Goal: Entertainment & Leisure: Consume media (video, audio)

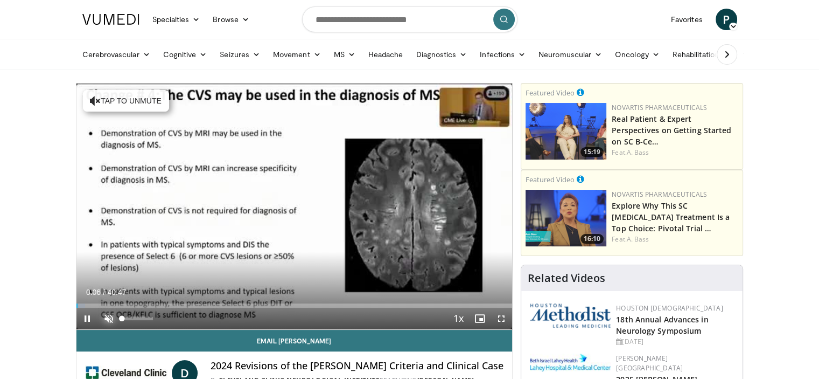
click at [106, 316] on span "Video Player" at bounding box center [109, 319] width 22 height 22
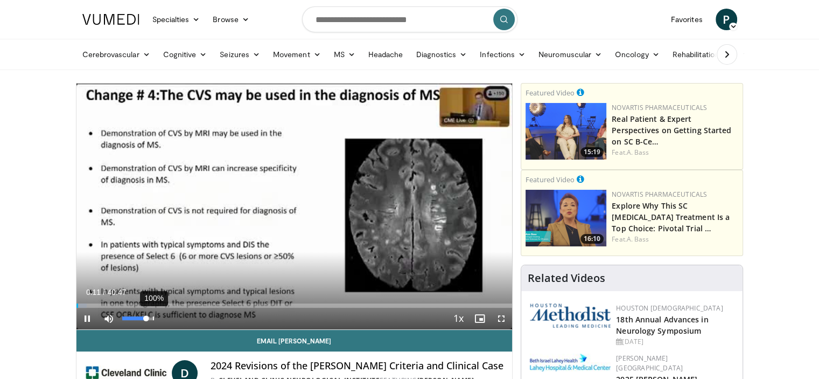
click at [154, 314] on div "100%" at bounding box center [138, 319] width 38 height 22
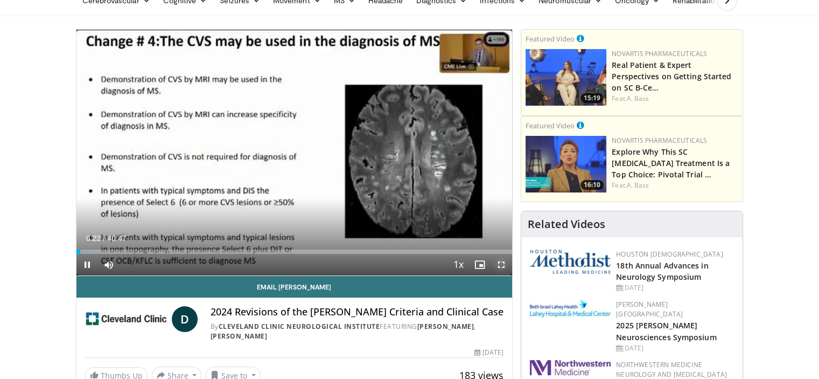
click at [502, 266] on span "Video Player" at bounding box center [502, 265] width 22 height 22
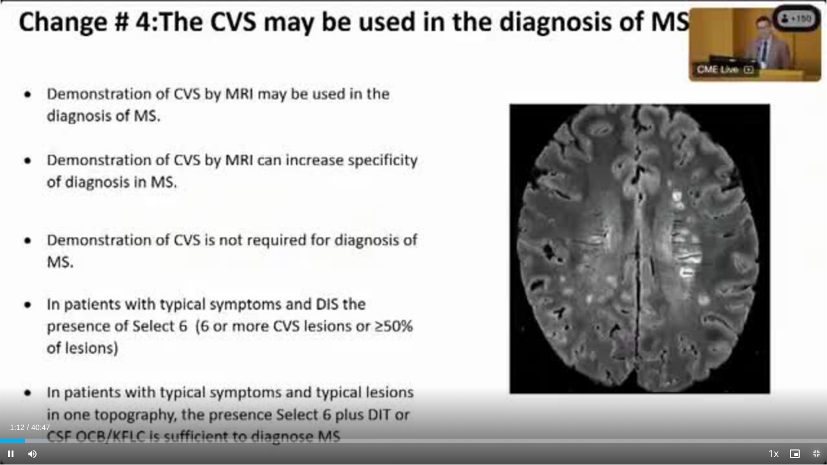
click at [816, 378] on span "Video Player" at bounding box center [817, 454] width 22 height 22
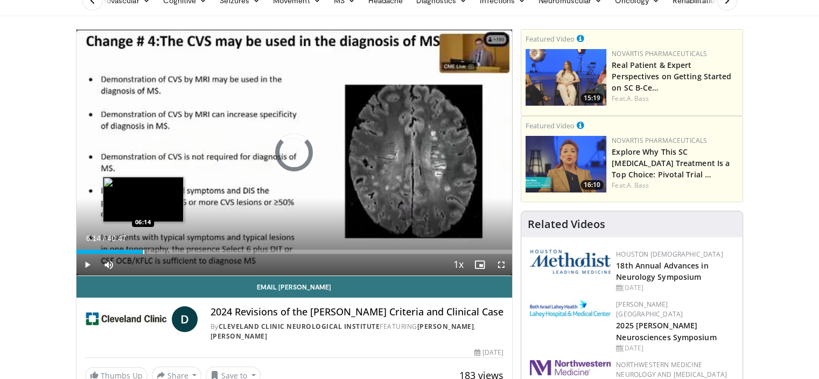
click at [142, 248] on div "Loaded : 0.00% 06:14 06:14" at bounding box center [294, 248] width 436 height 10
click at [154, 252] on div "Progress Bar" at bounding box center [154, 251] width 1 height 4
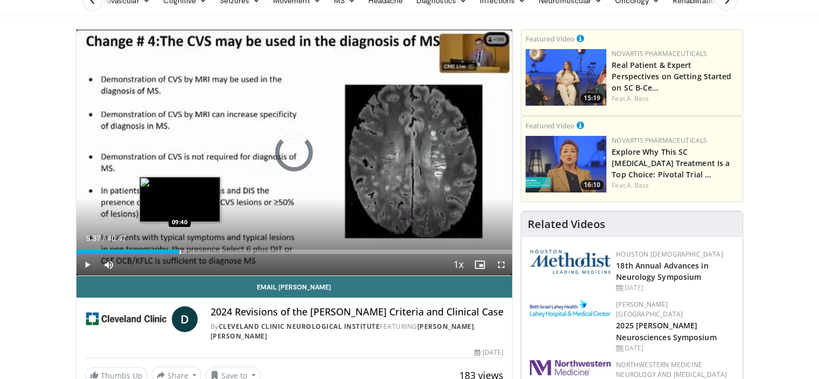
click at [180, 251] on div "Progress Bar" at bounding box center [180, 251] width 1 height 4
click at [190, 251] on video-js "**********" at bounding box center [294, 153] width 436 height 246
click at [193, 250] on div "Progress Bar" at bounding box center [193, 251] width 1 height 4
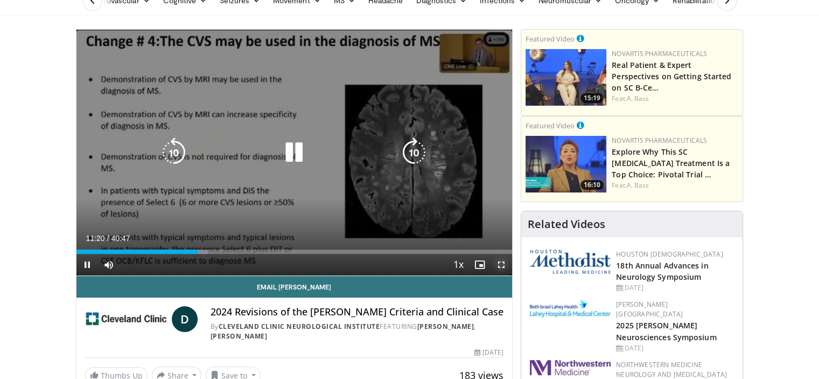
drag, startPoint x: 498, startPoint y: 261, endPoint x: 498, endPoint y: 325, distance: 64.6
click at [498, 261] on span "Video Player" at bounding box center [502, 265] width 22 height 22
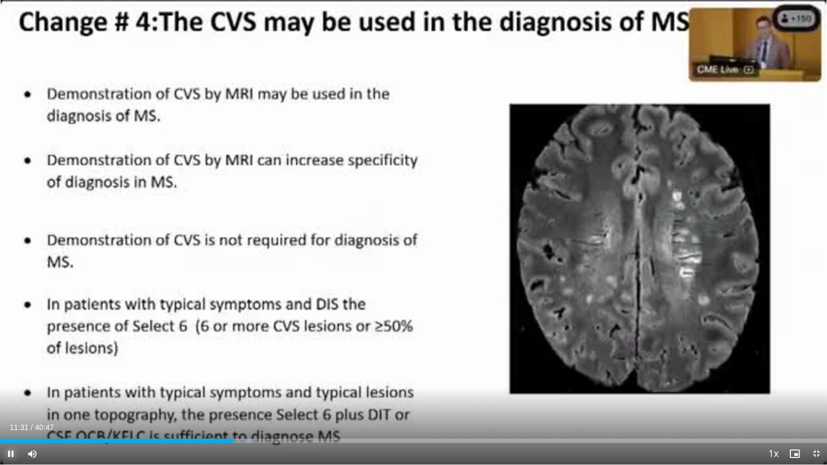
click at [6, 378] on span "Video Player" at bounding box center [11, 454] width 22 height 22
click at [817, 378] on span "Video Player" at bounding box center [817, 454] width 22 height 22
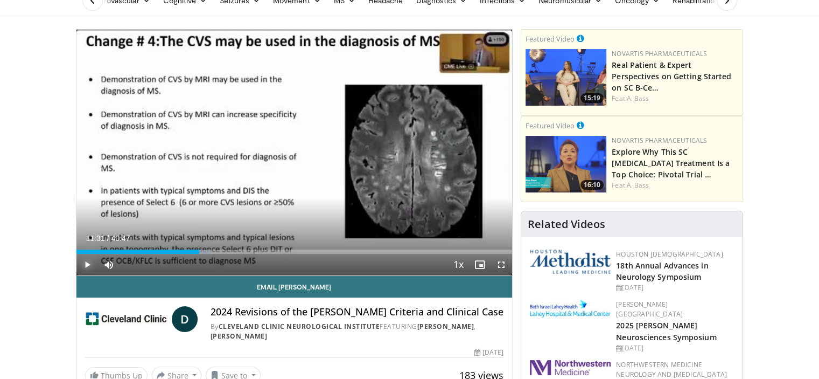
click at [84, 266] on span "Video Player" at bounding box center [87, 265] width 22 height 22
click at [496, 260] on span "Video Player" at bounding box center [502, 265] width 22 height 22
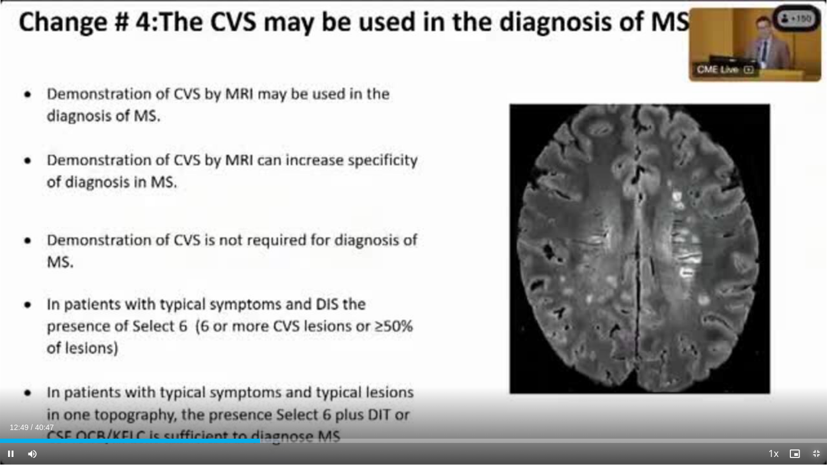
click at [818, 378] on span "Video Player" at bounding box center [817, 454] width 22 height 22
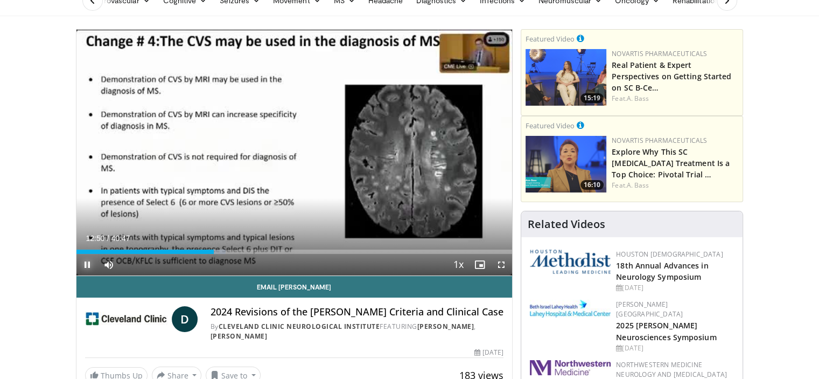
click at [84, 264] on span "Video Player" at bounding box center [87, 265] width 22 height 22
click at [89, 260] on span "Video Player" at bounding box center [87, 265] width 22 height 22
click at [86, 265] on span "Video Player" at bounding box center [87, 265] width 22 height 22
click at [500, 261] on span "Video Player" at bounding box center [502, 265] width 22 height 22
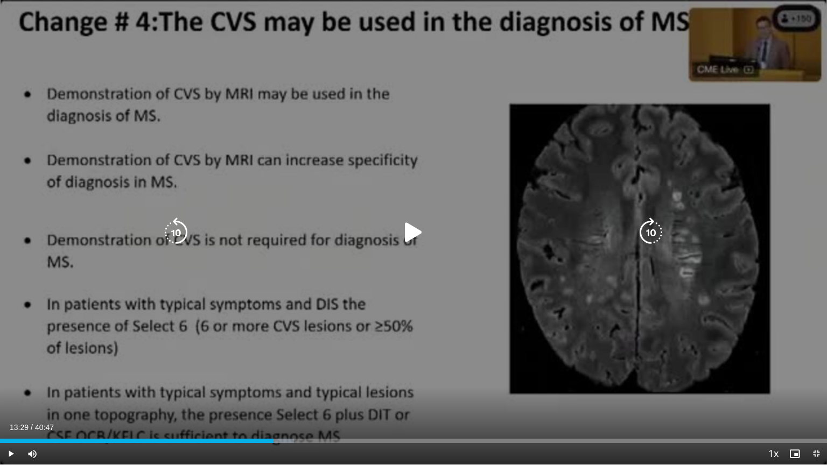
click at [20, 306] on div "10 seconds Tap to unmute" at bounding box center [413, 232] width 827 height 465
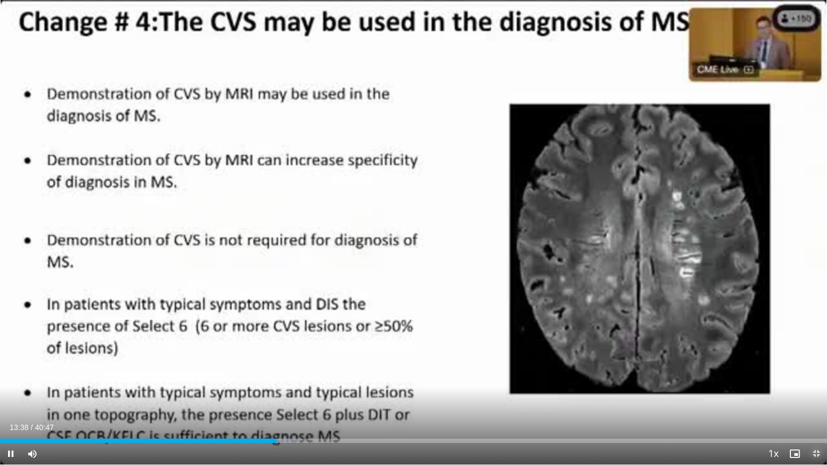
click at [809, 378] on span "Video Player" at bounding box center [817, 454] width 22 height 22
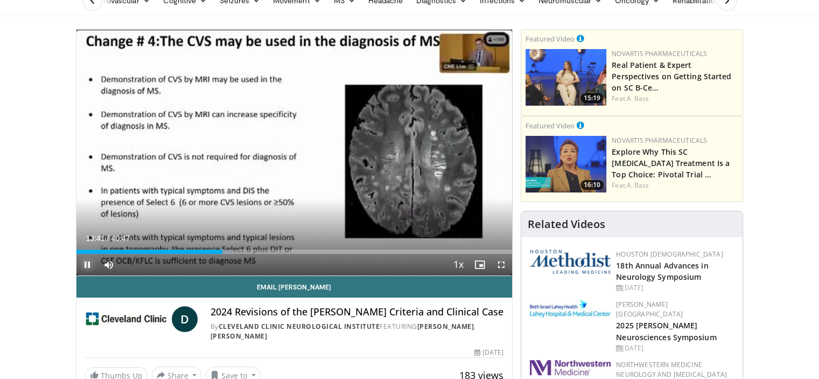
click at [84, 260] on span "Video Player" at bounding box center [87, 265] width 22 height 22
click at [86, 262] on span "Video Player" at bounding box center [87, 265] width 22 height 22
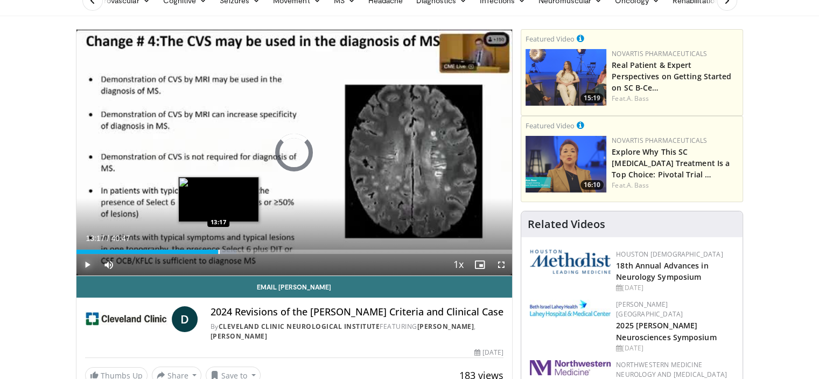
click at [219, 250] on div "Progress Bar" at bounding box center [219, 251] width 1 height 4
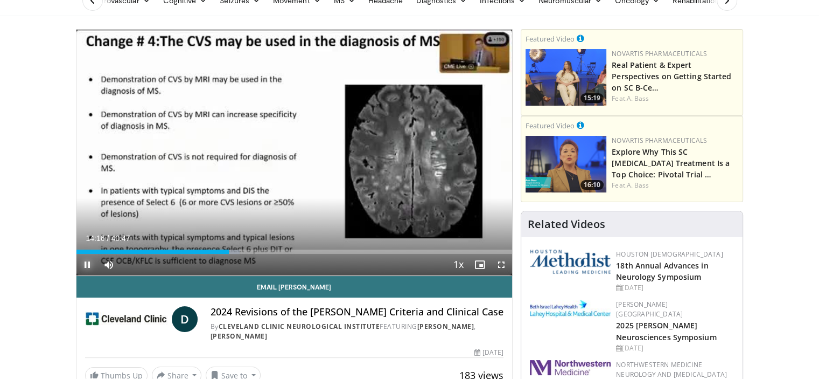
click at [88, 264] on span "Video Player" at bounding box center [87, 265] width 22 height 22
click at [86, 259] on span "Video Player" at bounding box center [87, 265] width 22 height 22
click at [89, 262] on span "Video Player" at bounding box center [87, 265] width 22 height 22
click at [500, 265] on span "Video Player" at bounding box center [502, 265] width 22 height 22
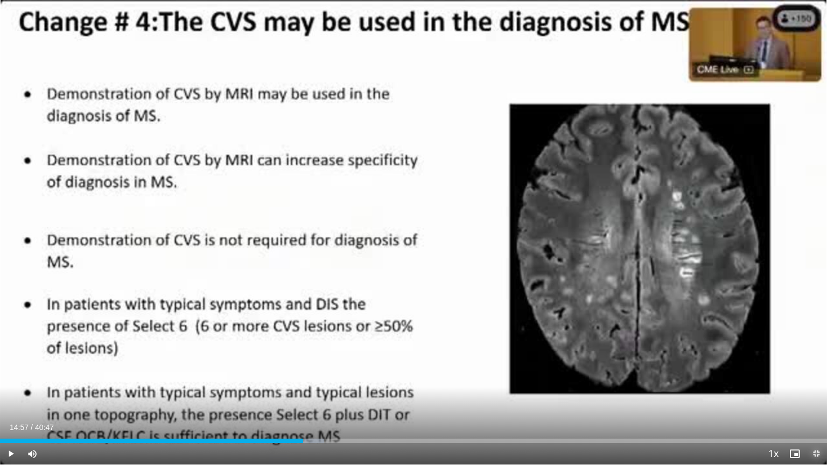
click at [815, 378] on span "Video Player" at bounding box center [817, 454] width 22 height 22
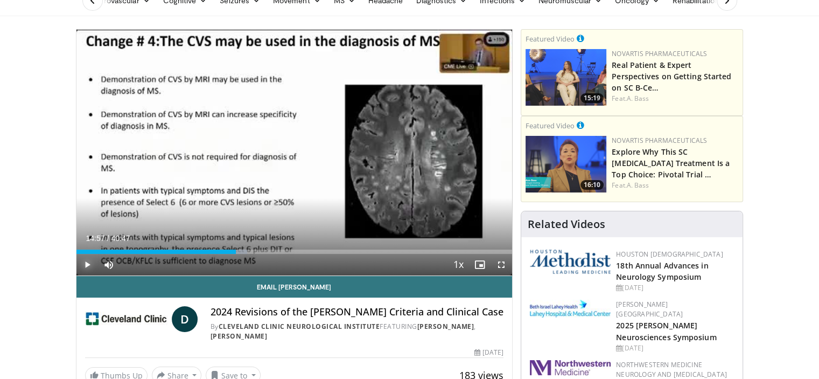
click at [85, 263] on span "Video Player" at bounding box center [87, 265] width 22 height 22
click at [86, 262] on span "Video Player" at bounding box center [87, 265] width 22 height 22
click at [502, 264] on span "Video Player" at bounding box center [502, 265] width 22 height 22
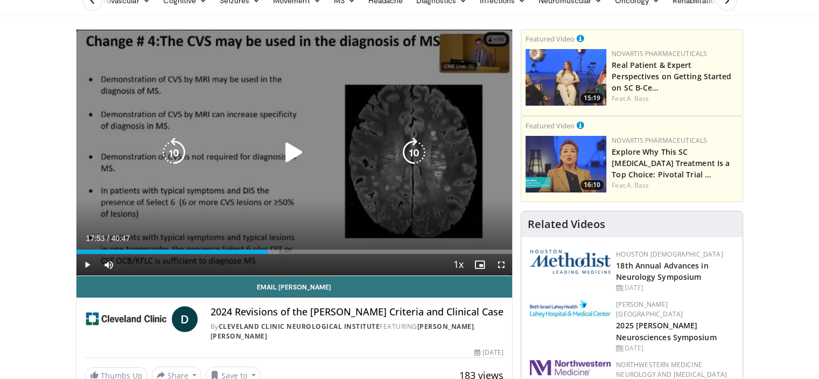
click at [373, 123] on div "10 seconds Tap to unmute" at bounding box center [294, 153] width 436 height 246
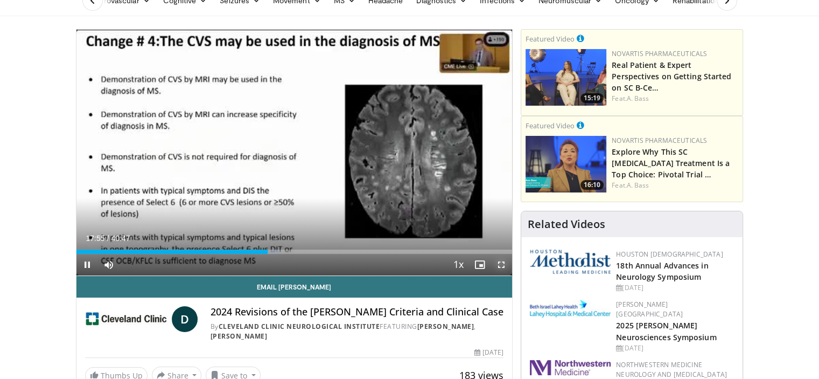
click at [500, 263] on span "Video Player" at bounding box center [502, 265] width 22 height 22
click at [86, 260] on span "Video Player" at bounding box center [87, 265] width 22 height 22
click at [499, 263] on span "Video Player" at bounding box center [502, 265] width 22 height 22
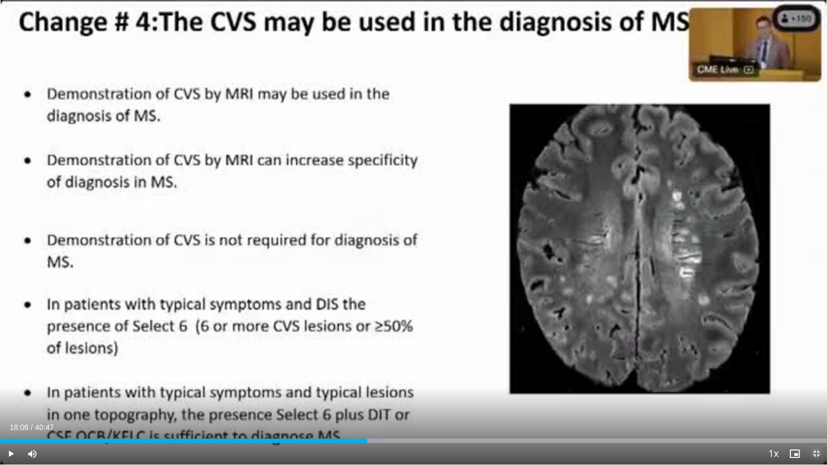
click at [813, 378] on span "Video Player" at bounding box center [817, 454] width 22 height 22
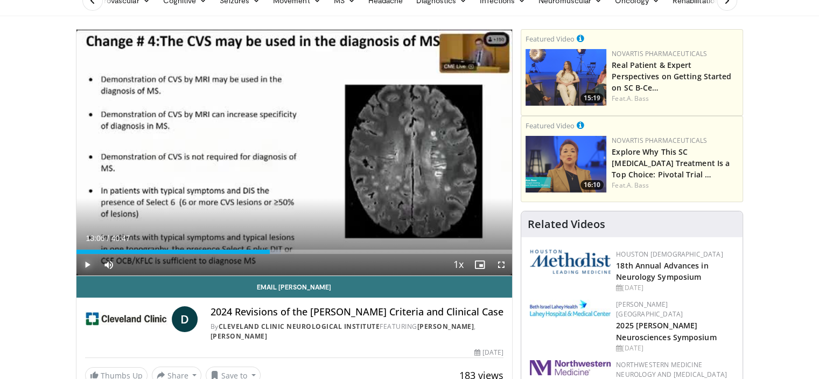
click at [86, 266] on span "Video Player" at bounding box center [87, 265] width 22 height 22
click at [84, 268] on span "Video Player" at bounding box center [87, 265] width 22 height 22
click at [503, 261] on span "Video Player" at bounding box center [502, 265] width 22 height 22
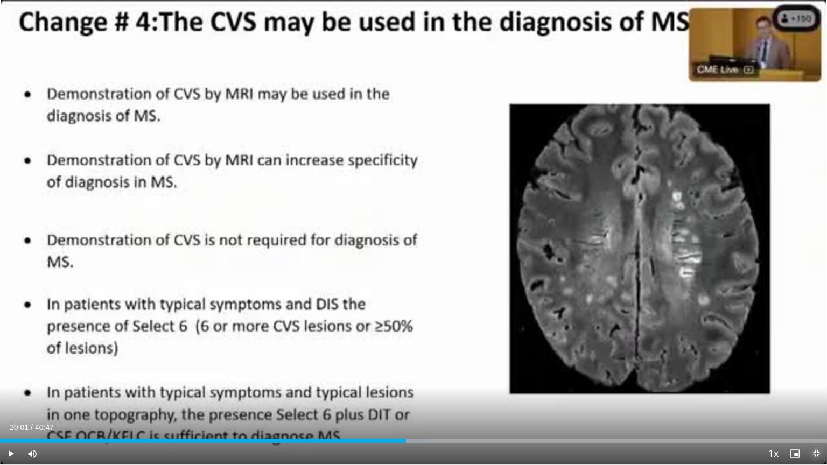
click at [817, 378] on span "Video Player" at bounding box center [817, 454] width 22 height 22
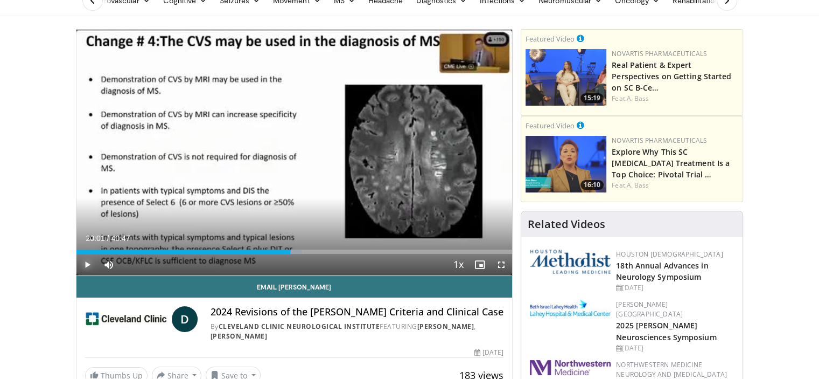
click at [82, 260] on span "Video Player" at bounding box center [87, 265] width 22 height 22
click at [81, 261] on span "Video Player" at bounding box center [87, 265] width 22 height 22
click at [88, 263] on span "Video Player" at bounding box center [87, 265] width 22 height 22
click at [86, 266] on span "Video Player" at bounding box center [87, 265] width 22 height 22
click at [505, 263] on span "Video Player" at bounding box center [502, 265] width 22 height 22
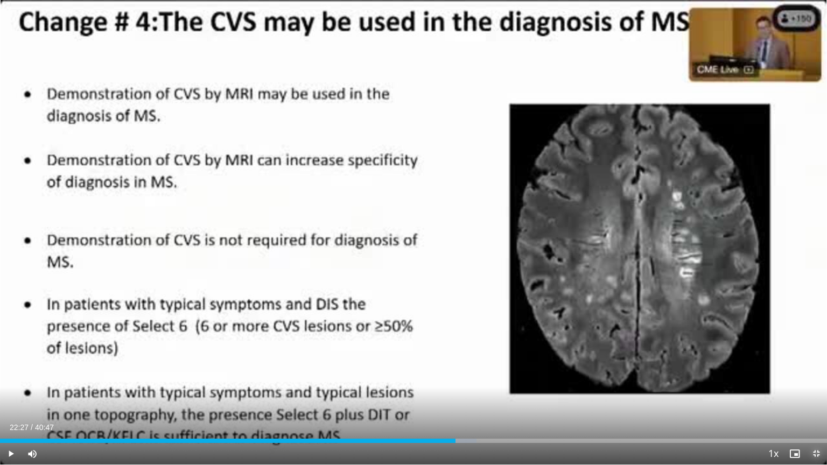
click at [818, 378] on span "Video Player" at bounding box center [817, 454] width 22 height 22
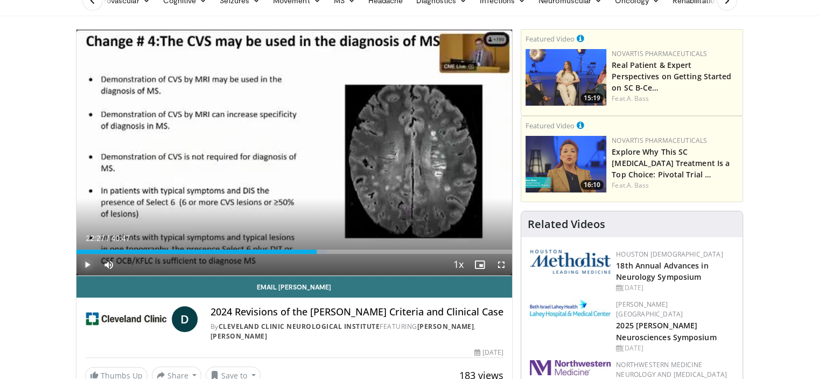
click at [88, 263] on span "Video Player" at bounding box center [87, 265] width 22 height 22
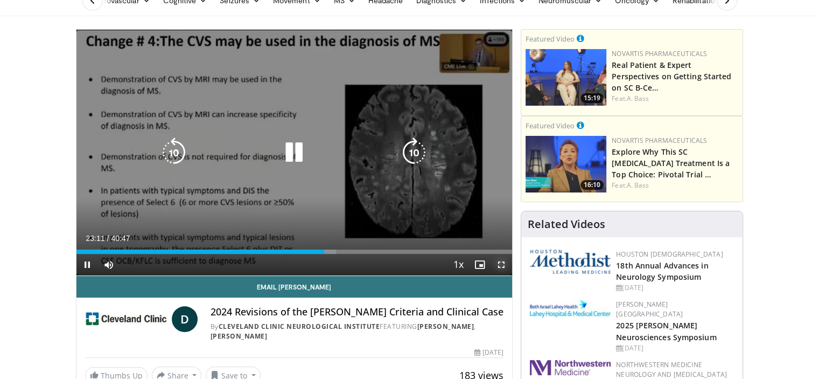
drag, startPoint x: 496, startPoint y: 259, endPoint x: 496, endPoint y: 324, distance: 65.2
click at [496, 259] on span "Video Player" at bounding box center [502, 265] width 22 height 22
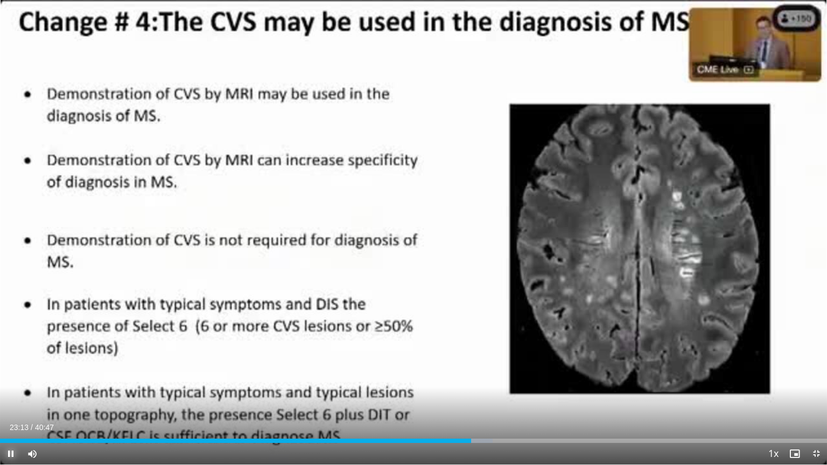
click at [9, 378] on span "Video Player" at bounding box center [11, 454] width 22 height 22
click at [818, 378] on span "Video Player" at bounding box center [817, 454] width 22 height 22
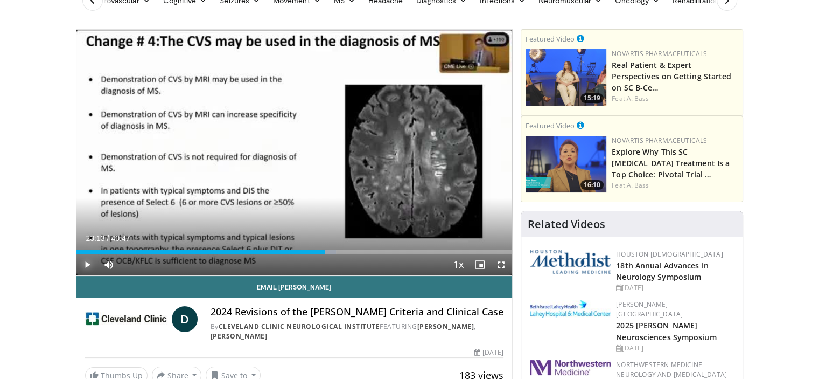
click at [86, 263] on span "Video Player" at bounding box center [87, 265] width 22 height 22
click at [87, 260] on span "Video Player" at bounding box center [87, 265] width 22 height 22
click at [84, 262] on span "Video Player" at bounding box center [87, 265] width 22 height 22
drag, startPoint x: 87, startPoint y: 262, endPoint x: 0, endPoint y: 368, distance: 137.1
click at [87, 262] on span "Video Player" at bounding box center [87, 265] width 22 height 22
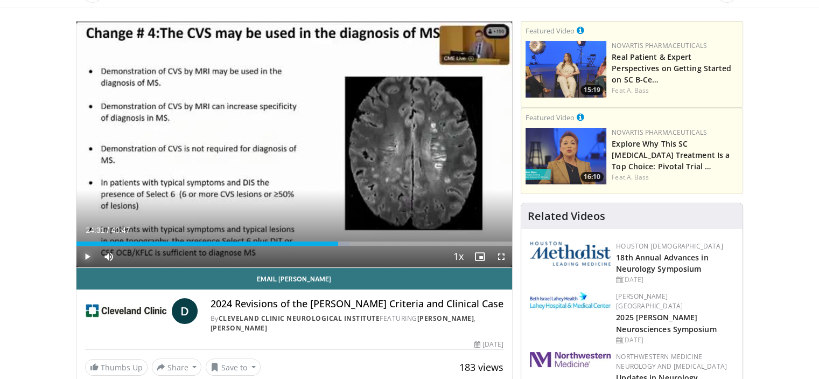
scroll to position [0, 0]
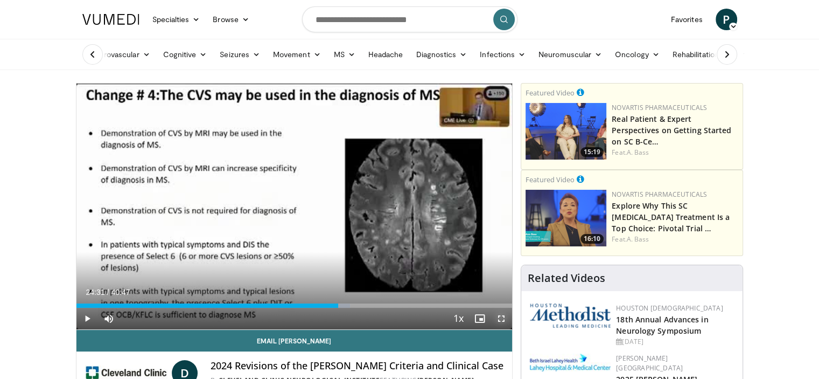
click at [500, 317] on span "Video Player" at bounding box center [502, 319] width 22 height 22
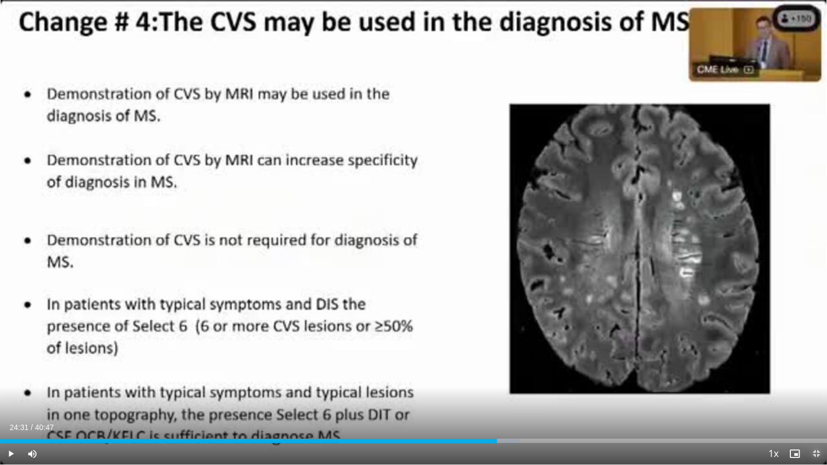
click at [817, 378] on span "Video Player" at bounding box center [817, 454] width 22 height 22
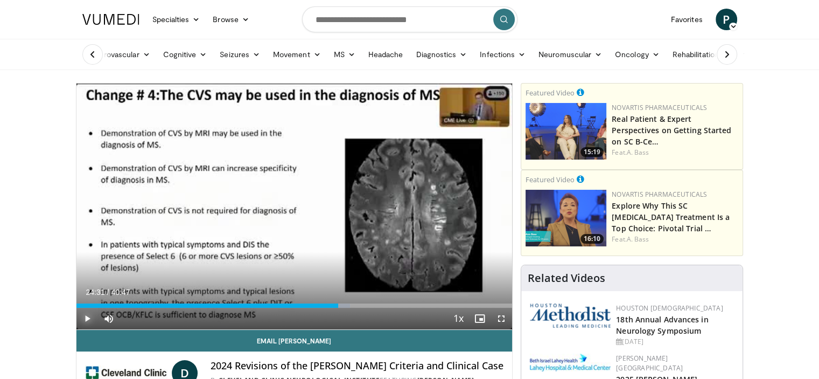
click at [87, 315] on span "Video Player" at bounding box center [87, 319] width 22 height 22
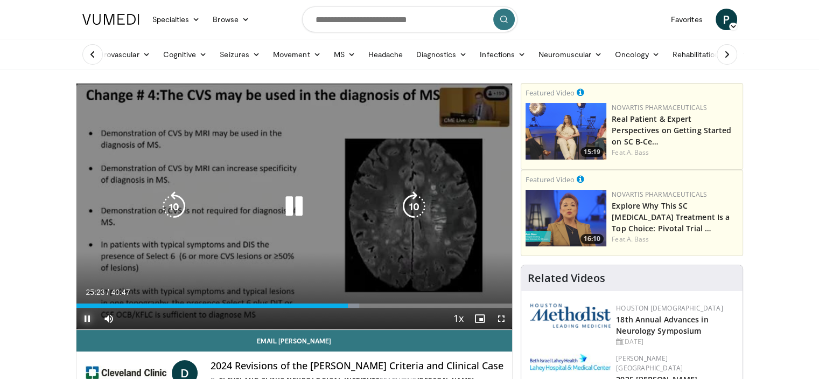
click at [88, 312] on span "Video Player" at bounding box center [87, 319] width 22 height 22
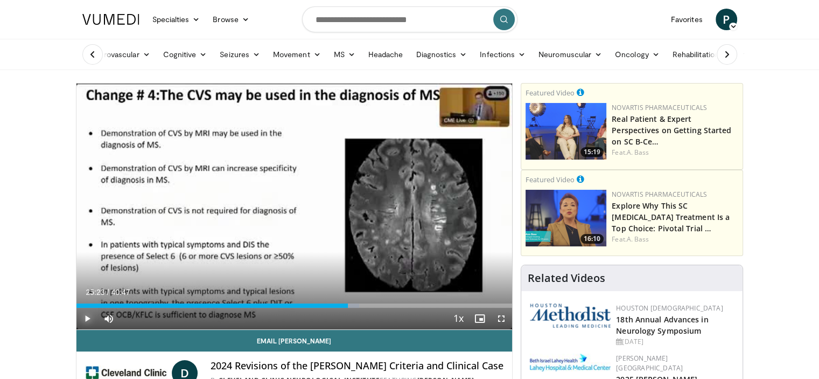
click at [88, 316] on span "Video Player" at bounding box center [87, 319] width 22 height 22
click at [86, 319] on span "Video Player" at bounding box center [87, 319] width 22 height 22
click at [504, 317] on span "Video Player" at bounding box center [502, 319] width 22 height 22
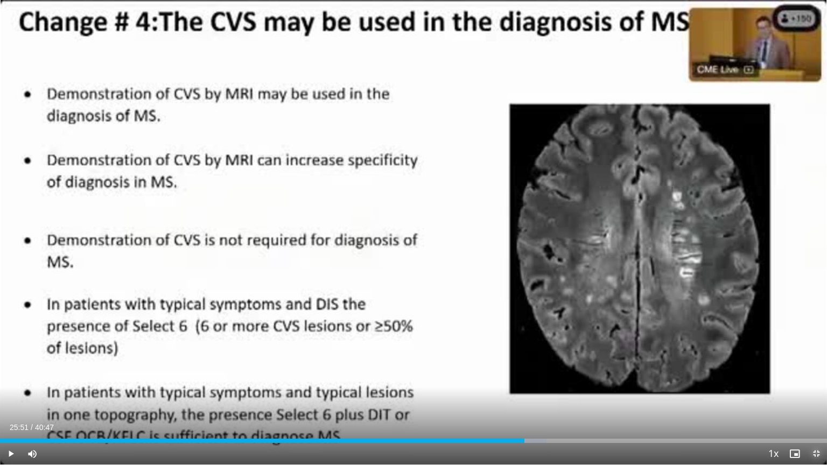
click at [815, 378] on span "Video Player" at bounding box center [817, 454] width 22 height 22
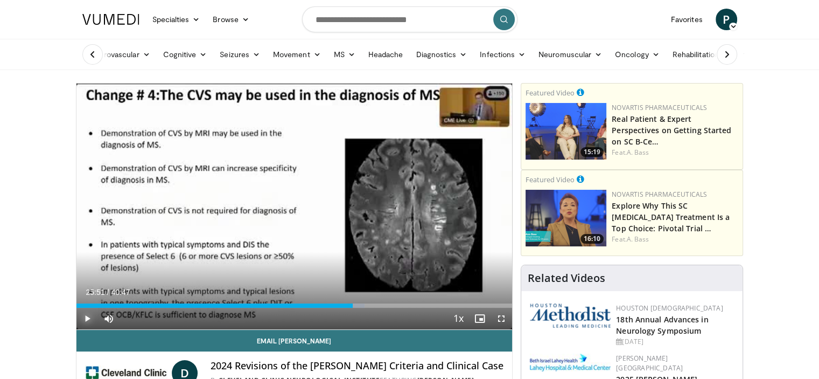
click at [82, 315] on span "Video Player" at bounding box center [87, 319] width 22 height 22
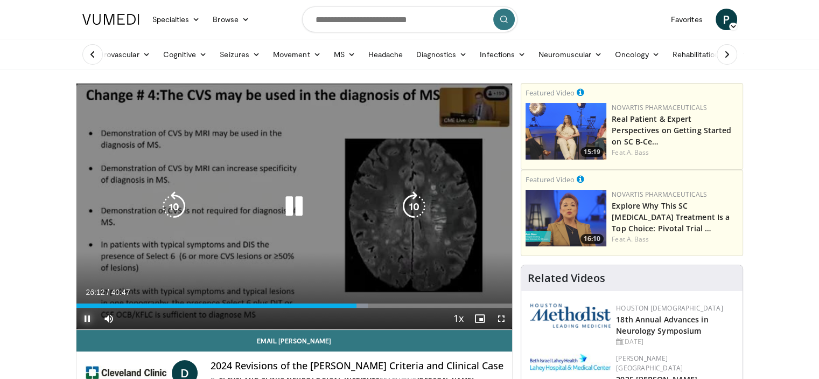
click at [89, 319] on span "Video Player" at bounding box center [87, 319] width 22 height 22
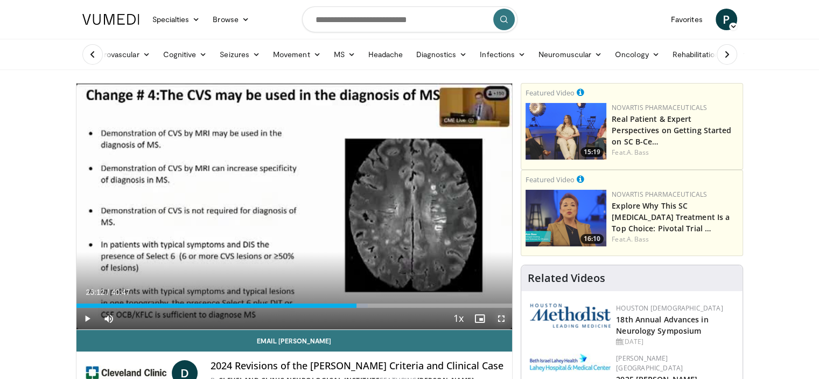
click at [502, 317] on span "Video Player" at bounding box center [502, 319] width 22 height 22
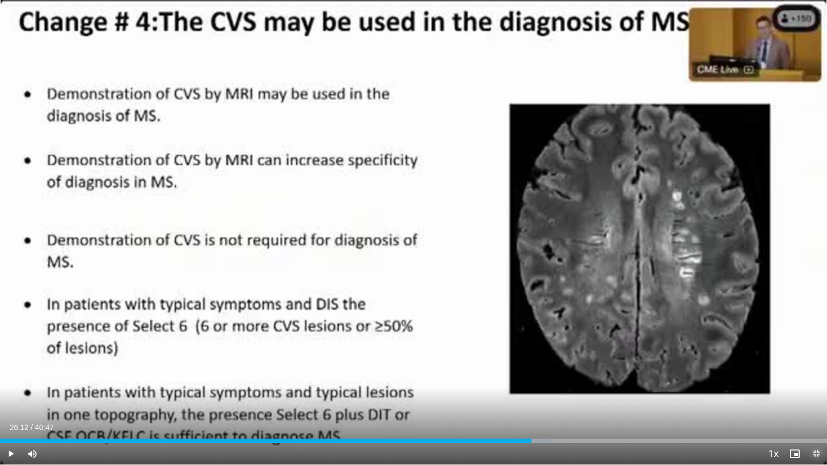
click at [813, 378] on span "Video Player" at bounding box center [817, 454] width 22 height 22
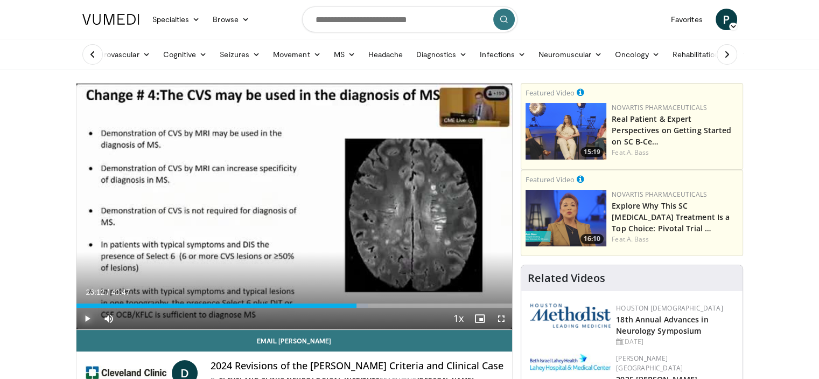
click at [86, 315] on span "Video Player" at bounding box center [87, 319] width 22 height 22
click at [88, 318] on span "Video Player" at bounding box center [87, 319] width 22 height 22
click at [84, 318] on span "Video Player" at bounding box center [87, 319] width 22 height 22
click at [502, 317] on span "Video Player" at bounding box center [502, 319] width 22 height 22
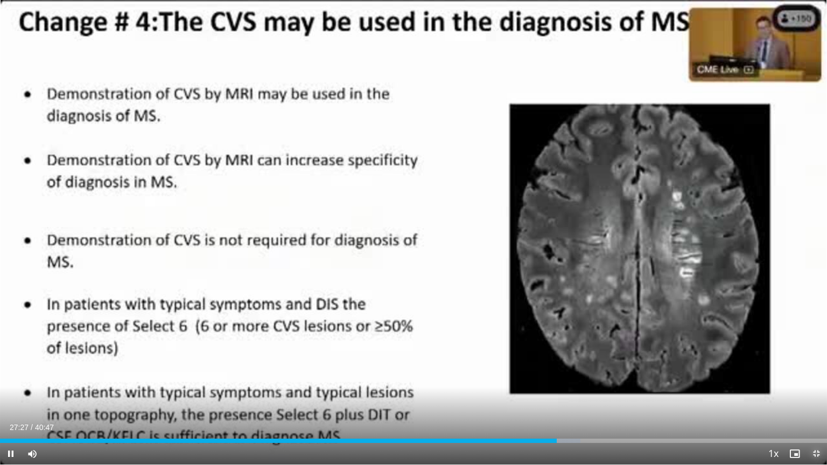
click at [816, 378] on span "Video Player" at bounding box center [817, 454] width 22 height 22
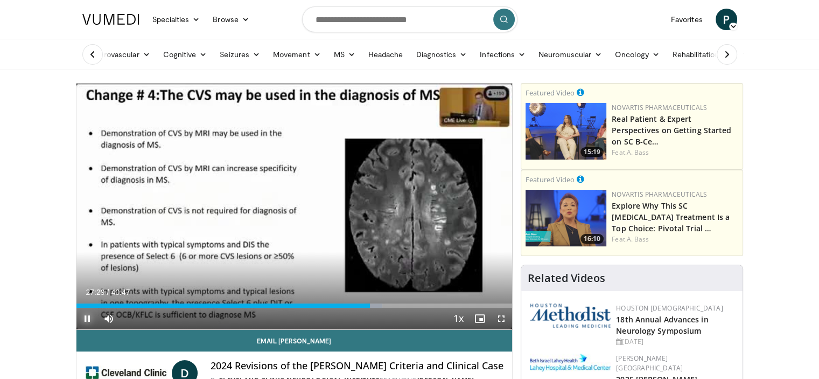
drag, startPoint x: 85, startPoint y: 316, endPoint x: 151, endPoint y: 377, distance: 89.2
click at [85, 316] on span "Video Player" at bounding box center [87, 319] width 22 height 22
click at [83, 316] on span "Video Player" at bounding box center [87, 319] width 22 height 22
click at [90, 314] on span "Video Player" at bounding box center [87, 319] width 22 height 22
click at [84, 314] on span "Video Player" at bounding box center [87, 319] width 22 height 22
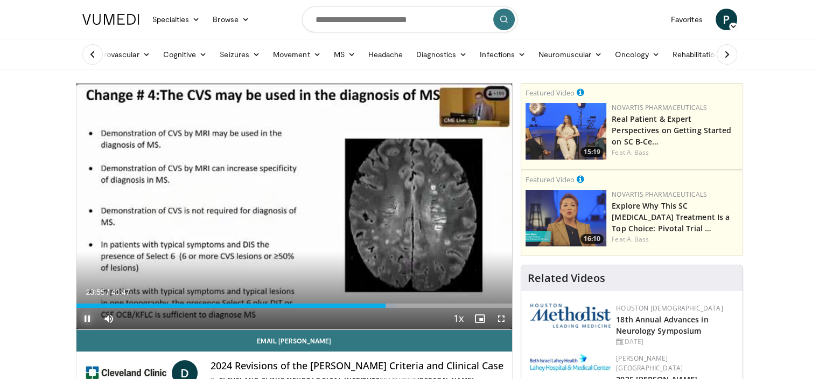
click at [88, 313] on span "Video Player" at bounding box center [87, 319] width 22 height 22
click at [500, 315] on span "Video Player" at bounding box center [502, 319] width 22 height 22
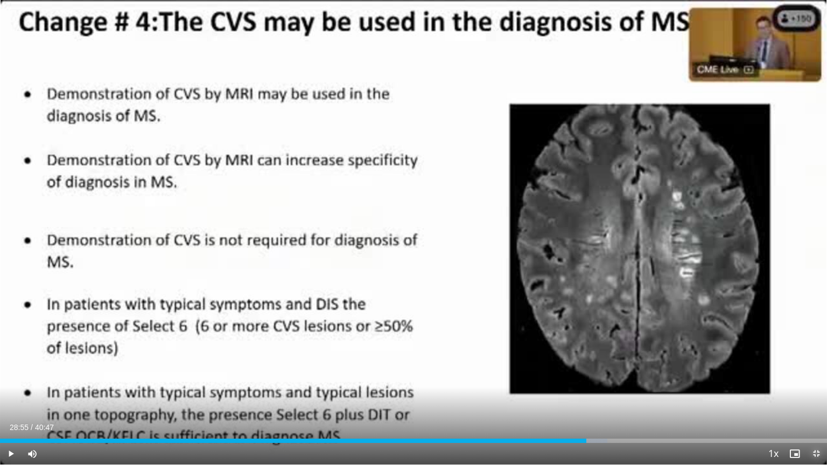
click at [819, 378] on span "Video Player" at bounding box center [817, 454] width 22 height 22
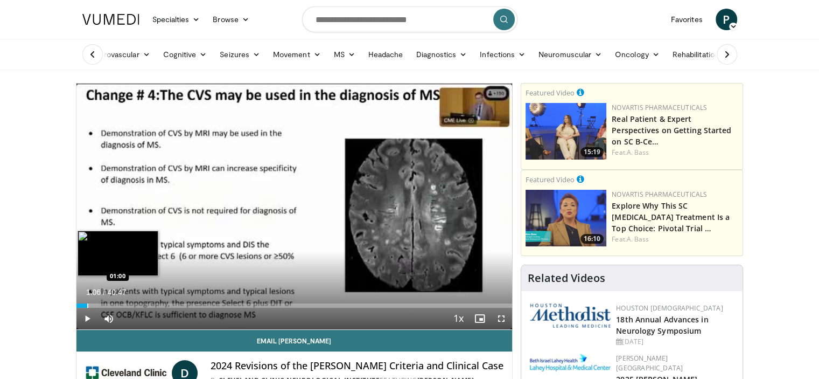
click at [88, 305] on div "Loaded : 2.86% 00:57 01:00" at bounding box center [294, 305] width 436 height 4
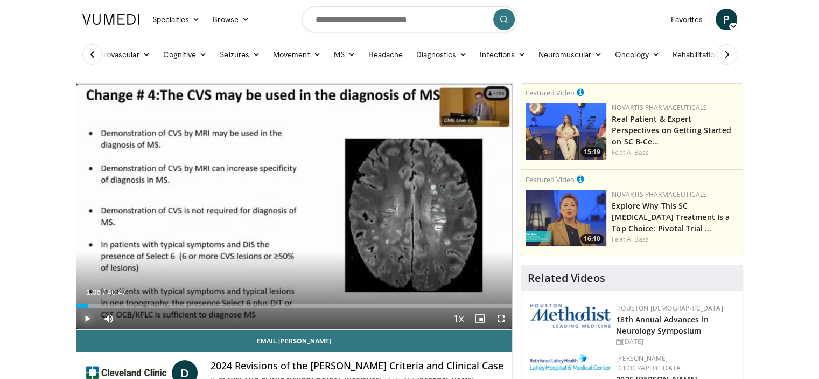
click at [87, 314] on span "Video Player" at bounding box center [87, 319] width 22 height 22
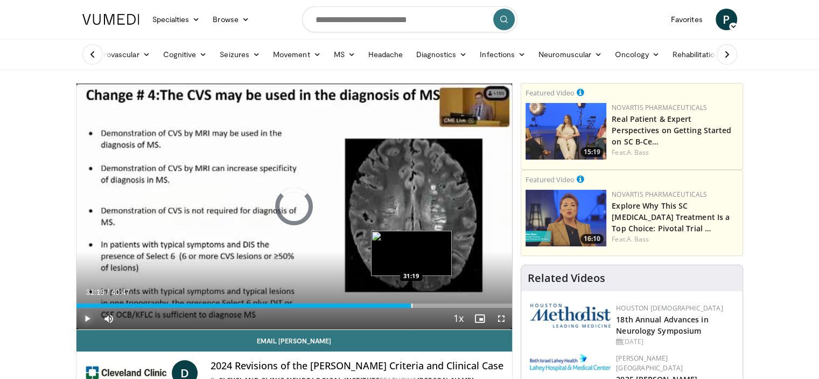
click at [412, 305] on div "Progress Bar" at bounding box center [412, 305] width 1 height 4
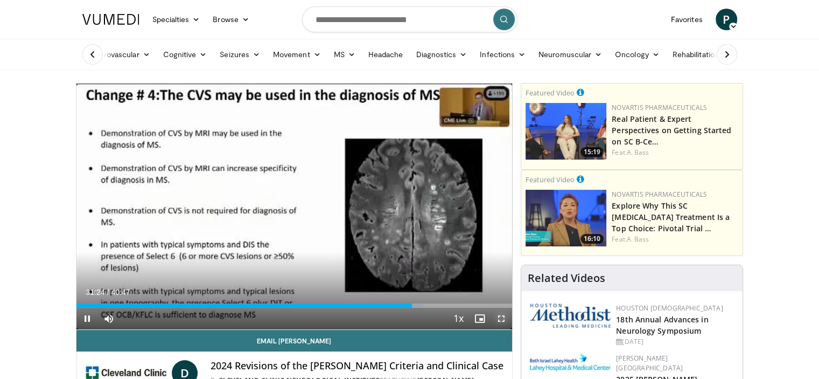
click at [497, 318] on span "Video Player" at bounding box center [502, 319] width 22 height 22
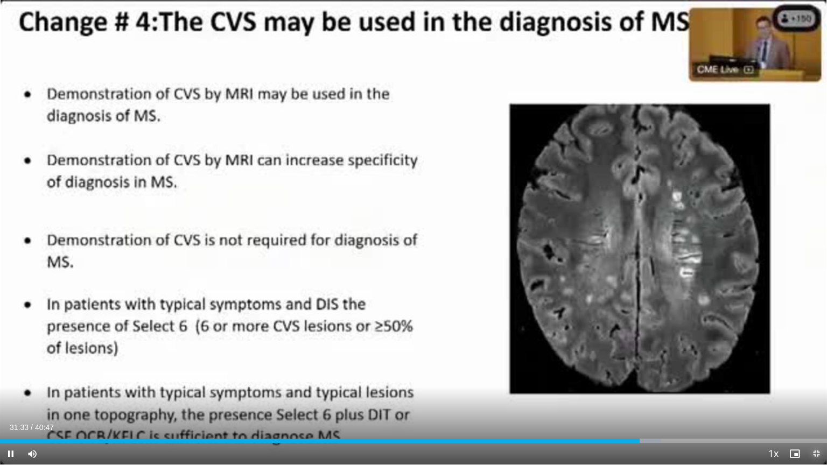
click at [819, 378] on span "Video Player" at bounding box center [817, 454] width 22 height 22
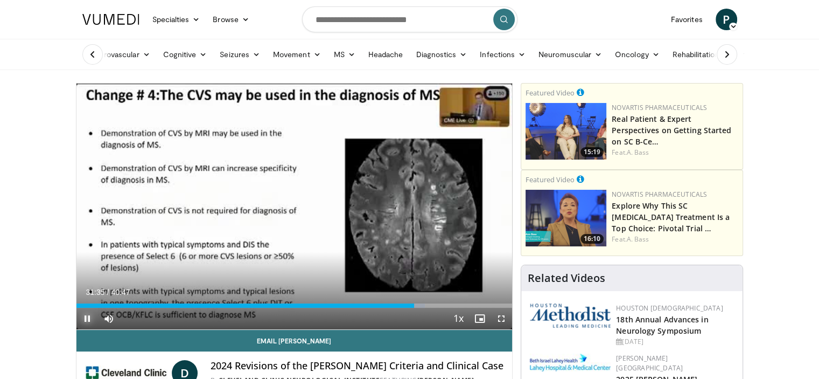
click at [88, 314] on span "Video Player" at bounding box center [87, 319] width 22 height 22
click at [381, 307] on div "Progress Bar" at bounding box center [381, 305] width 1 height 4
click at [88, 315] on span "Video Player" at bounding box center [87, 319] width 22 height 22
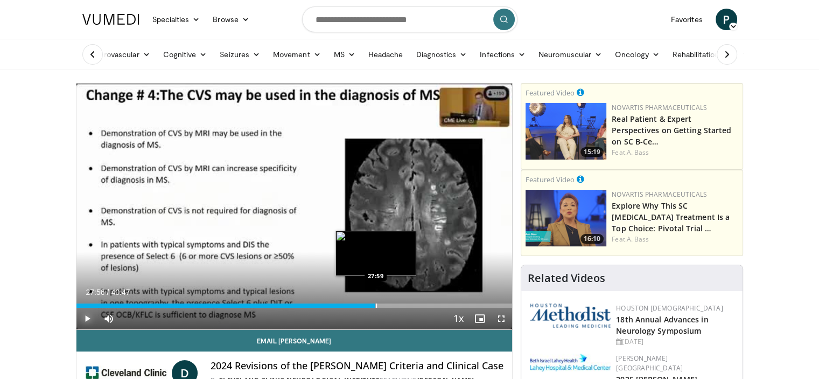
click at [375, 305] on div "27:56" at bounding box center [225, 305] width 299 height 4
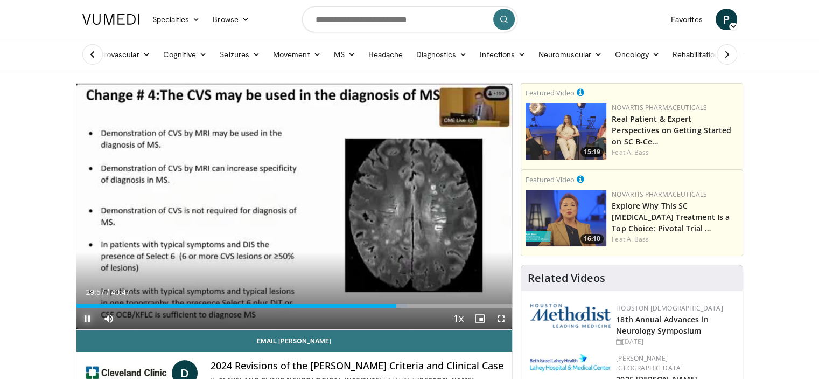
click at [84, 317] on span "Video Player" at bounding box center [87, 319] width 22 height 22
click at [503, 318] on span "Video Player" at bounding box center [502, 319] width 22 height 22
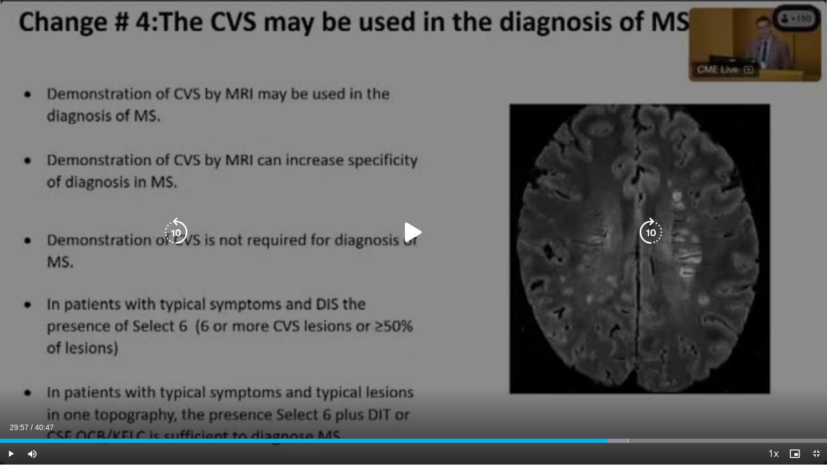
click at [418, 231] on icon "Video Player" at bounding box center [414, 233] width 30 height 30
click at [13, 378] on span "Video Player" at bounding box center [11, 454] width 22 height 22
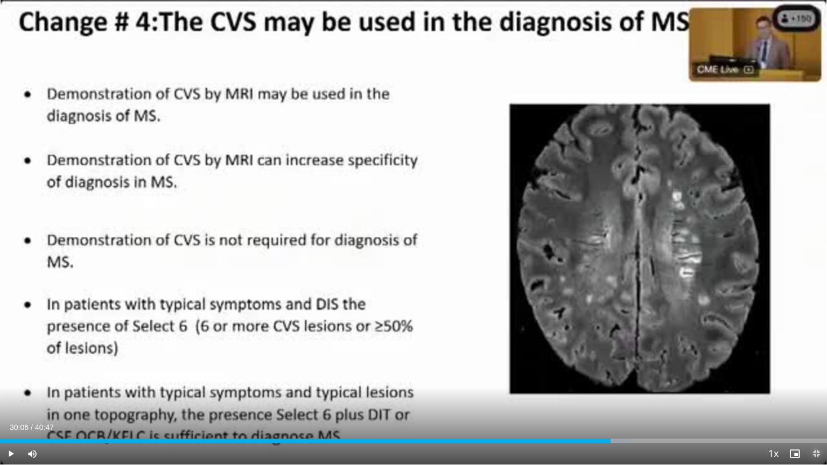
click at [812, 378] on span "Video Player" at bounding box center [817, 454] width 22 height 22
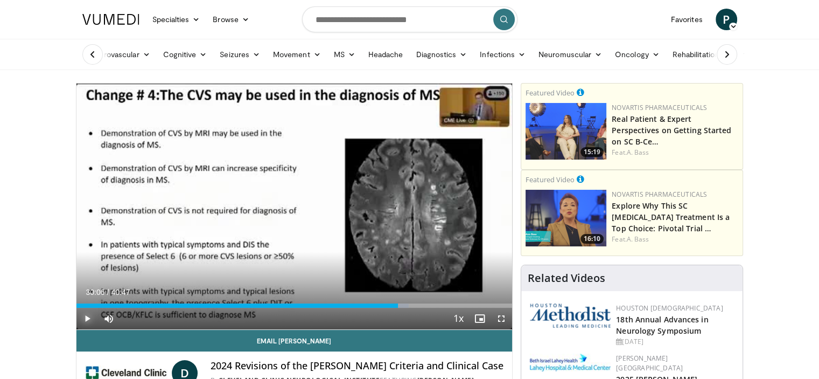
click at [86, 314] on span "Video Player" at bounding box center [87, 319] width 22 height 22
click at [84, 317] on span "Video Player" at bounding box center [87, 319] width 22 height 22
click at [506, 316] on span "Video Player" at bounding box center [502, 319] width 22 height 22
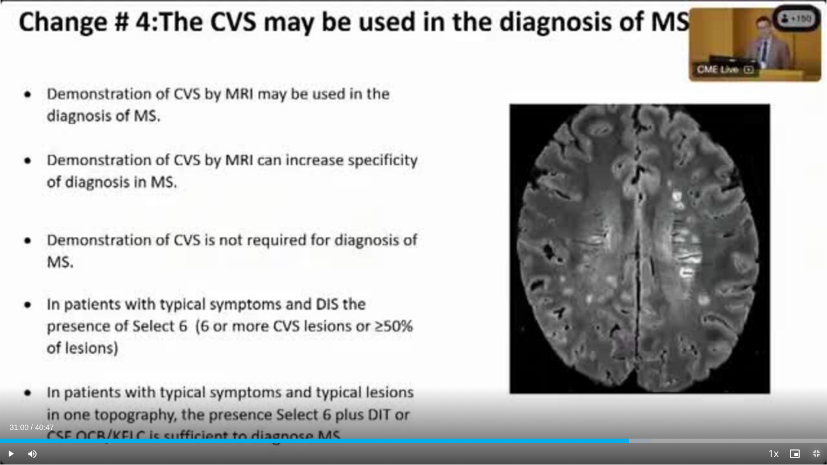
click at [815, 378] on span "Video Player" at bounding box center [817, 454] width 22 height 22
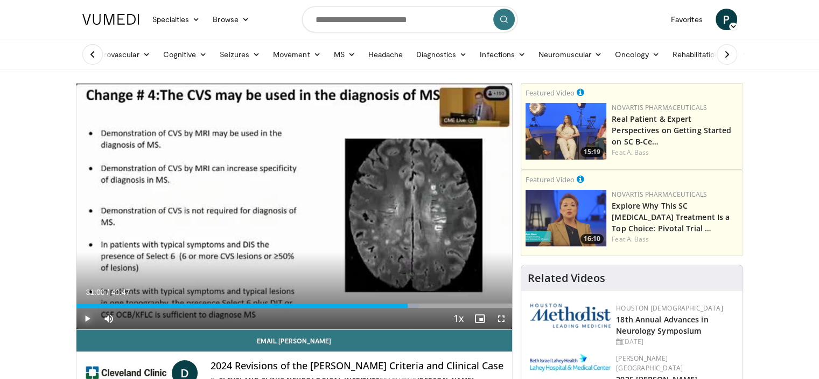
click at [84, 315] on span "Video Player" at bounding box center [87, 319] width 22 height 22
click at [83, 317] on span "Video Player" at bounding box center [87, 319] width 22 height 22
click at [86, 318] on span "Video Player" at bounding box center [87, 319] width 22 height 22
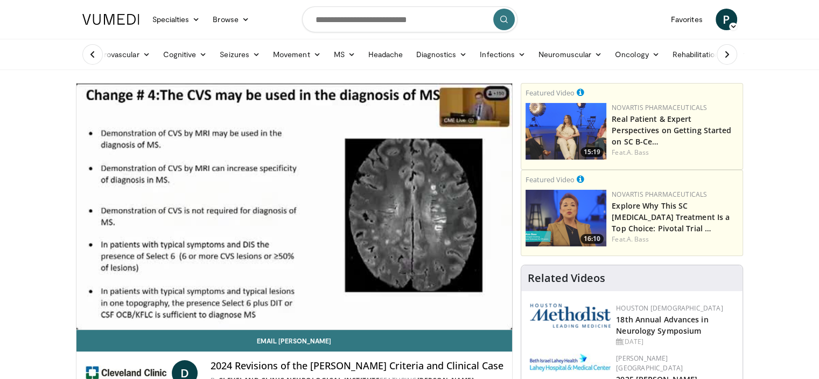
drag, startPoint x: 136, startPoint y: 269, endPoint x: 55, endPoint y: 234, distance: 88.1
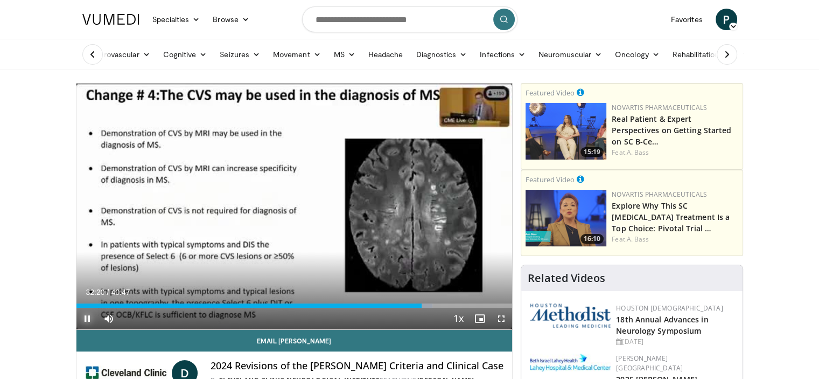
click at [87, 317] on span "Video Player" at bounding box center [87, 319] width 22 height 22
click at [83, 317] on span "Video Player" at bounding box center [87, 319] width 22 height 22
